Goal: Information Seeking & Learning: Learn about a topic

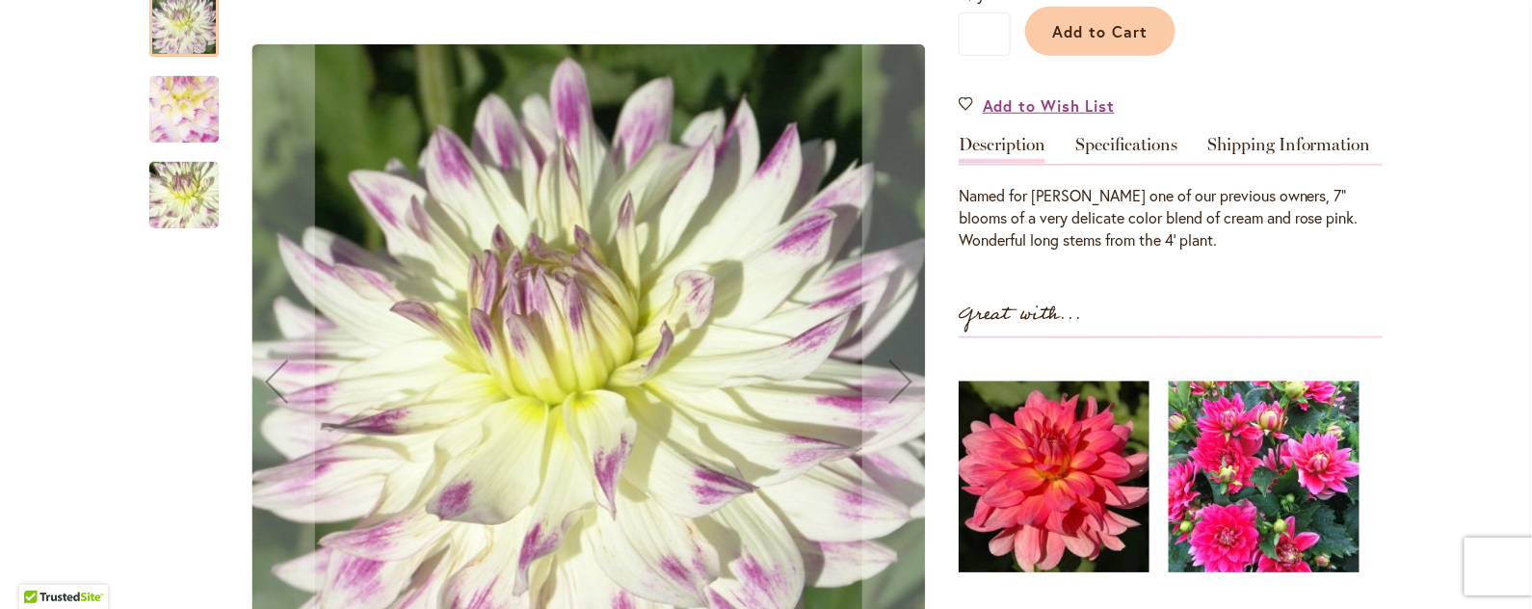
scroll to position [535, 0]
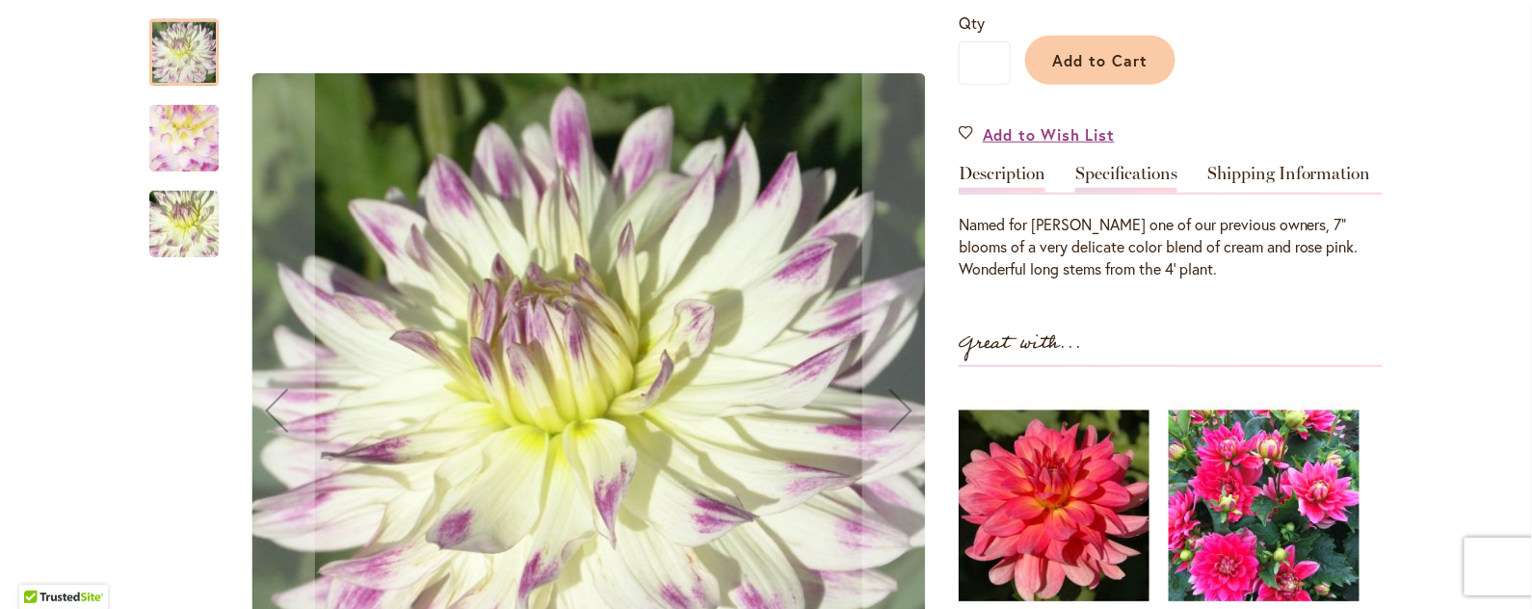
click at [1102, 165] on link "Specifications" at bounding box center [1126, 179] width 102 height 28
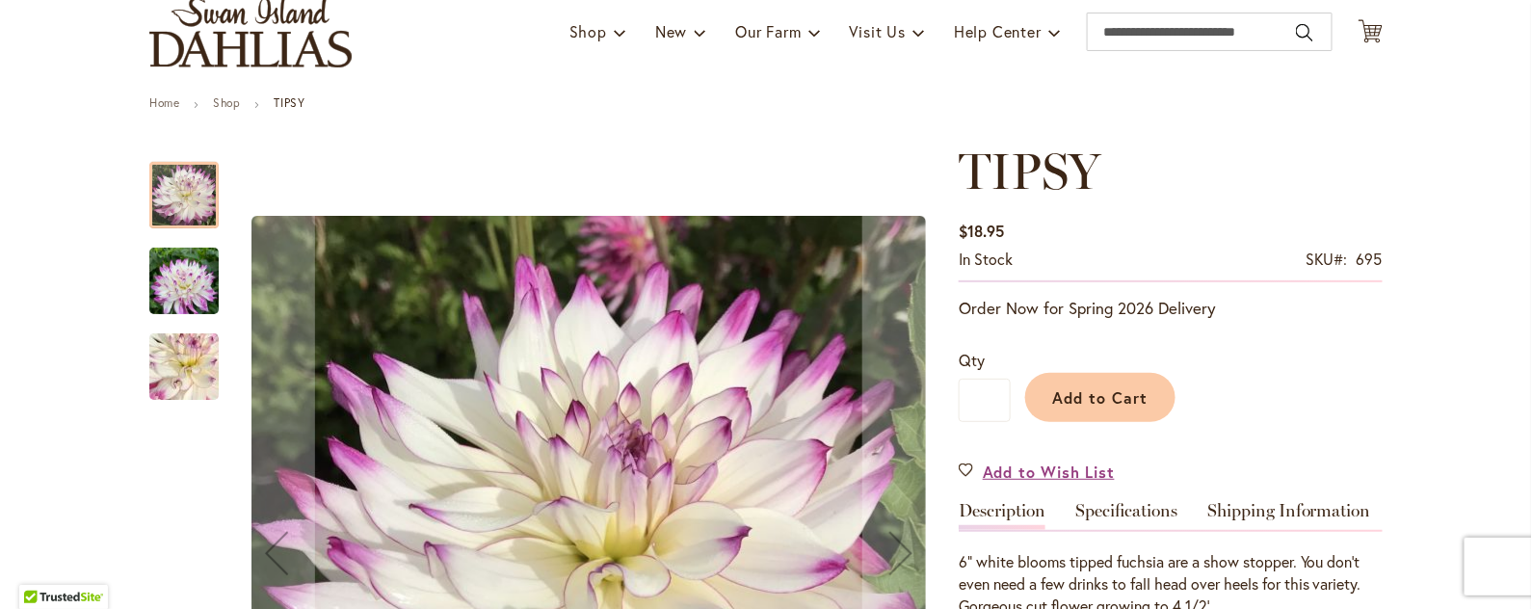
scroll to position [133, 0]
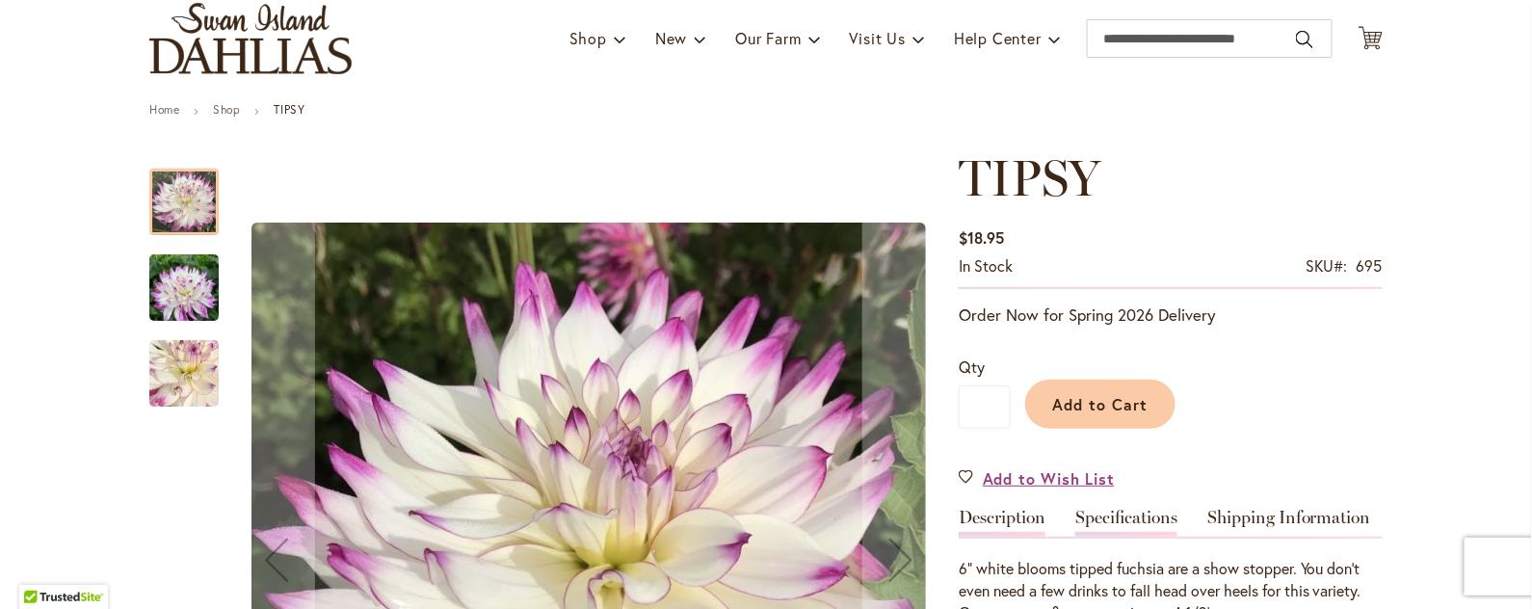
click at [1138, 515] on link "Specifications" at bounding box center [1126, 523] width 102 height 28
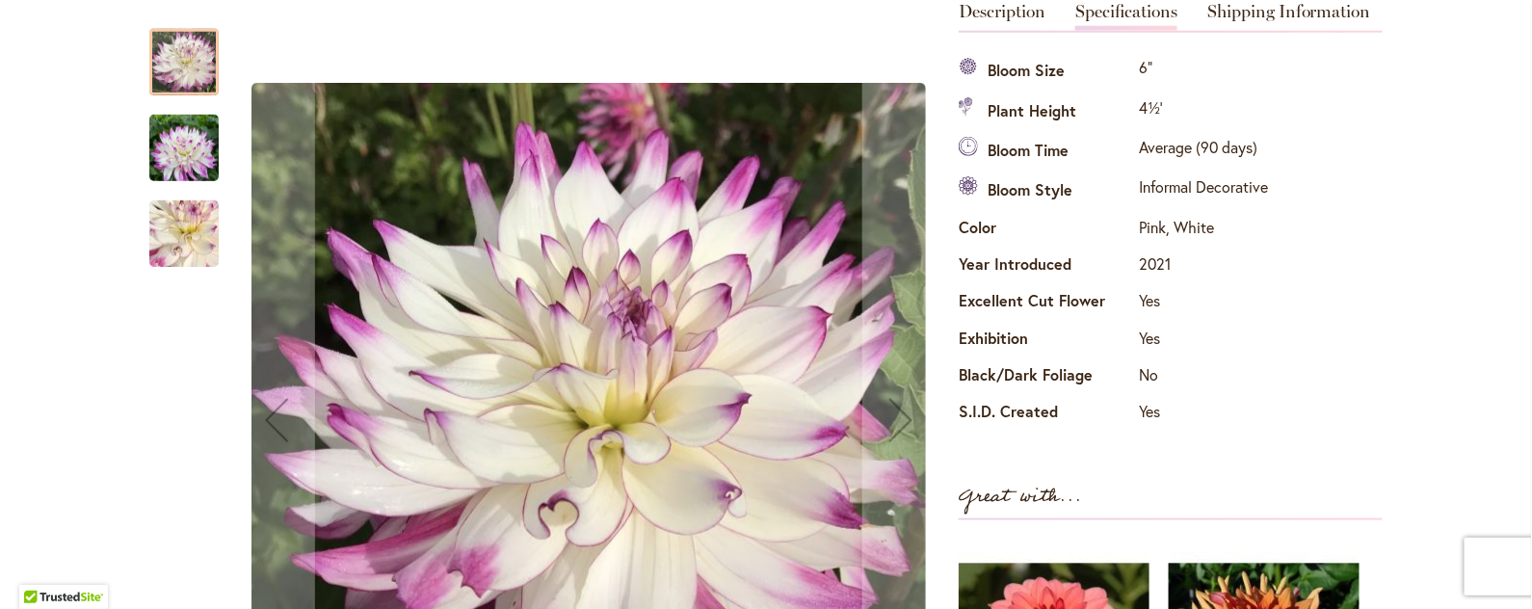
click at [165, 155] on img "TIPSY" at bounding box center [183, 148] width 69 height 93
